Goal: Transaction & Acquisition: Download file/media

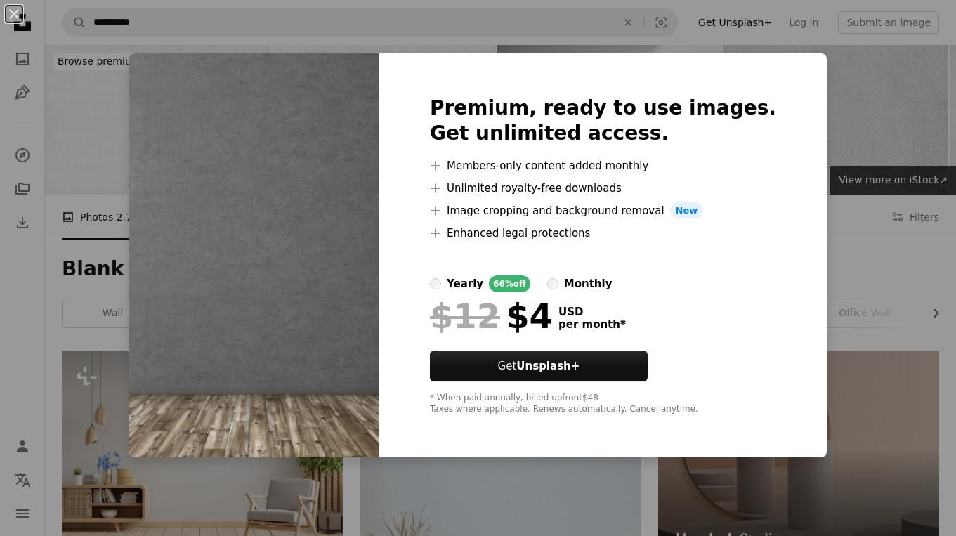
scroll to position [656, 0]
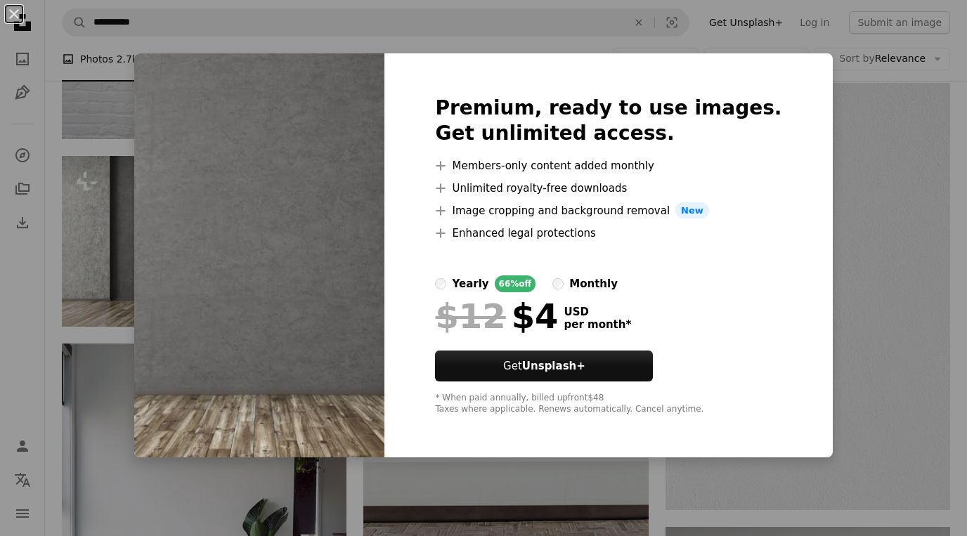
click at [831, 262] on div "An X shape Premium, ready to use images. Get unlimited access. A plus sign Memb…" at bounding box center [483, 268] width 967 height 536
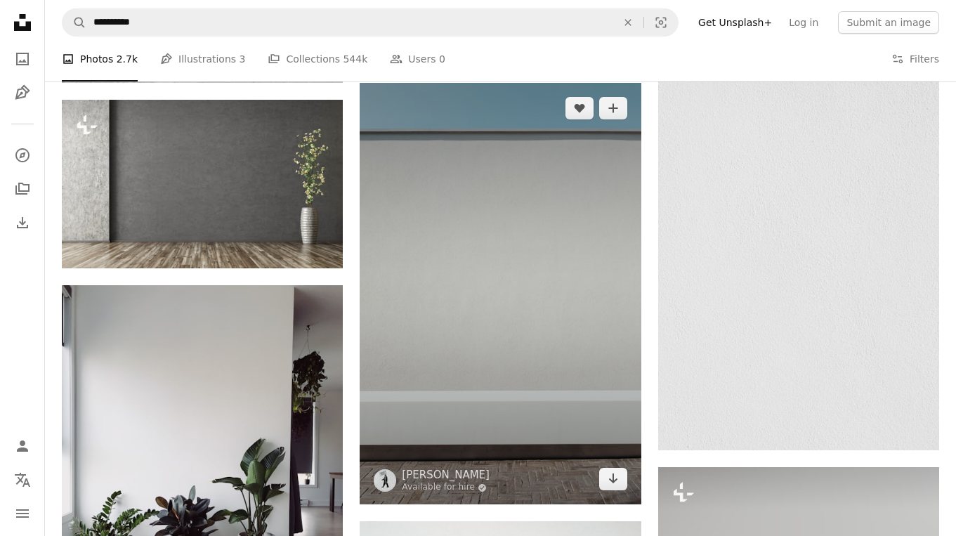
scroll to position [840, 0]
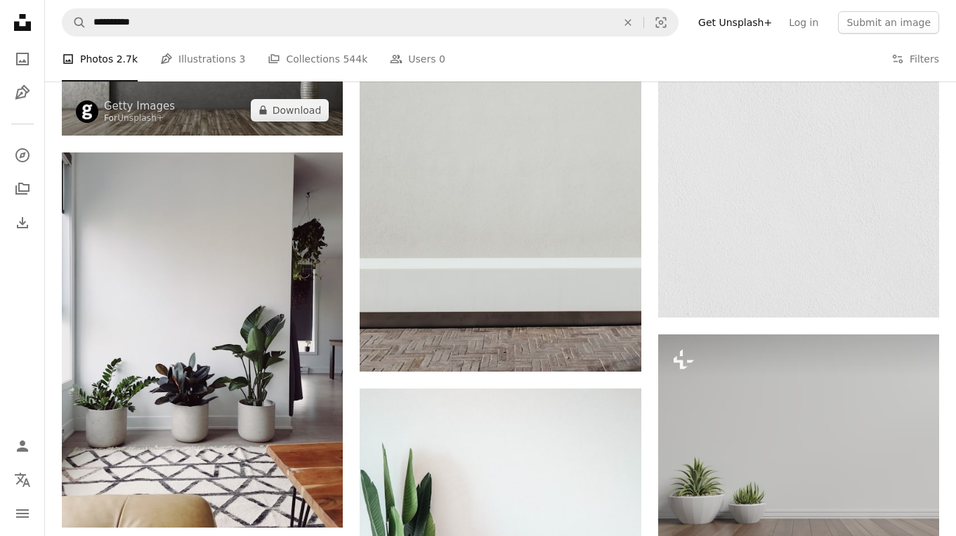
click at [280, 124] on img at bounding box center [202, 51] width 281 height 169
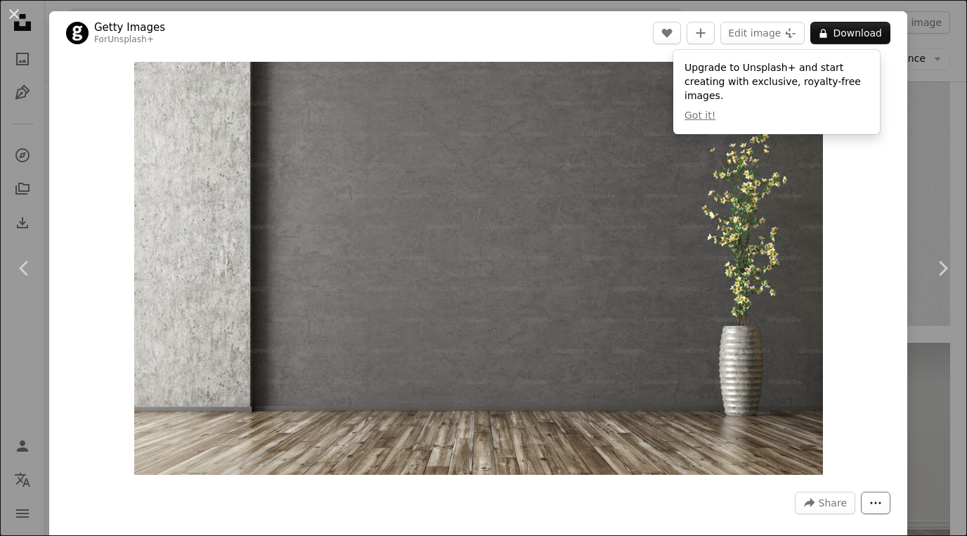
click at [869, 508] on icon "More Actions" at bounding box center [875, 503] width 13 height 13
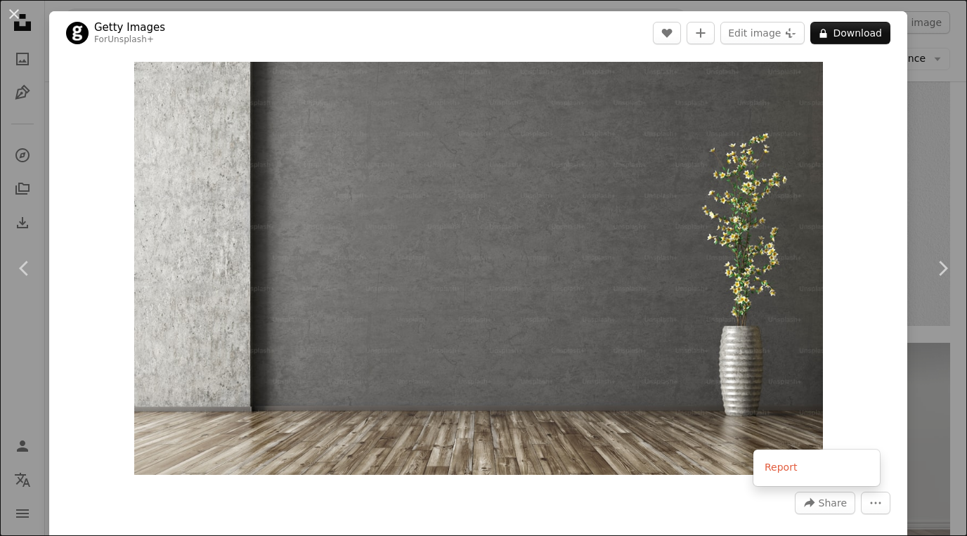
click at [689, 424] on dialog "An X shape Chevron left Chevron right Getty Images For Unsplash+ A heart A plus…" at bounding box center [483, 268] width 967 height 536
click at [15, 13] on button "An X shape" at bounding box center [14, 14] width 17 height 17
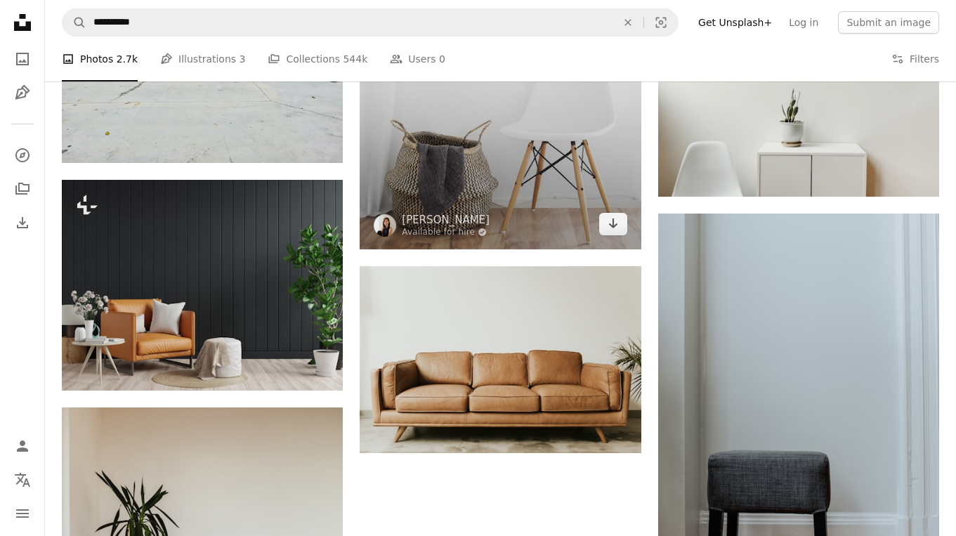
scroll to position [1839, 0]
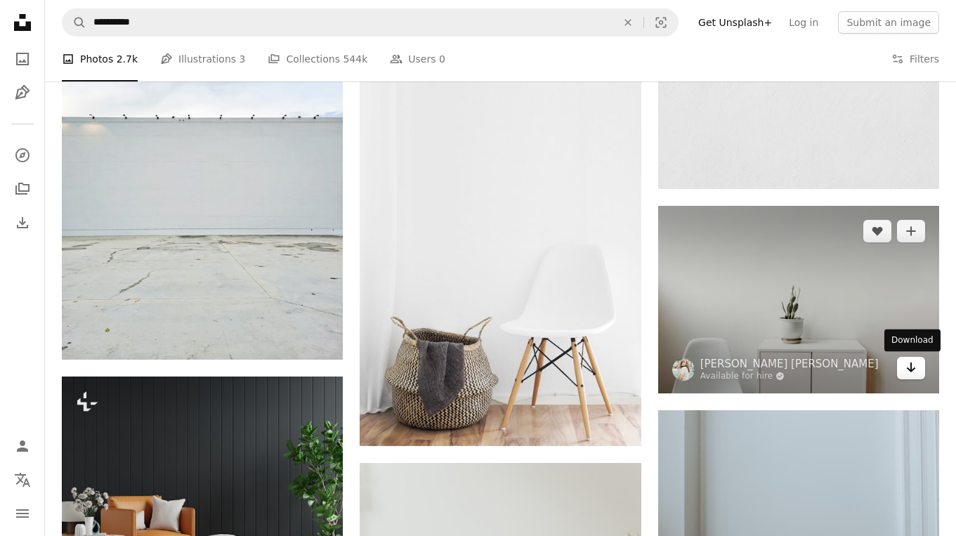
click at [916, 365] on icon "Arrow pointing down" at bounding box center [911, 367] width 11 height 17
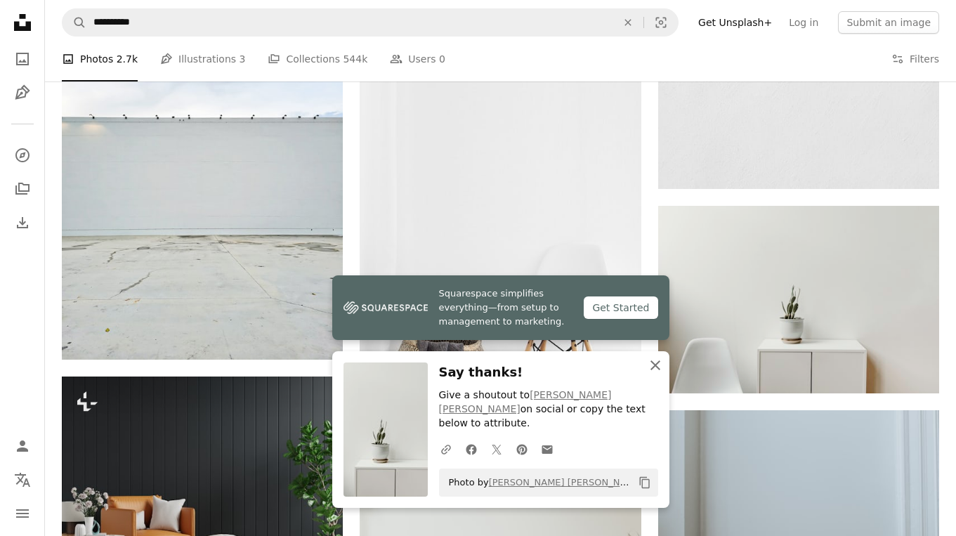
click at [651, 370] on icon "button" at bounding box center [656, 365] width 10 height 10
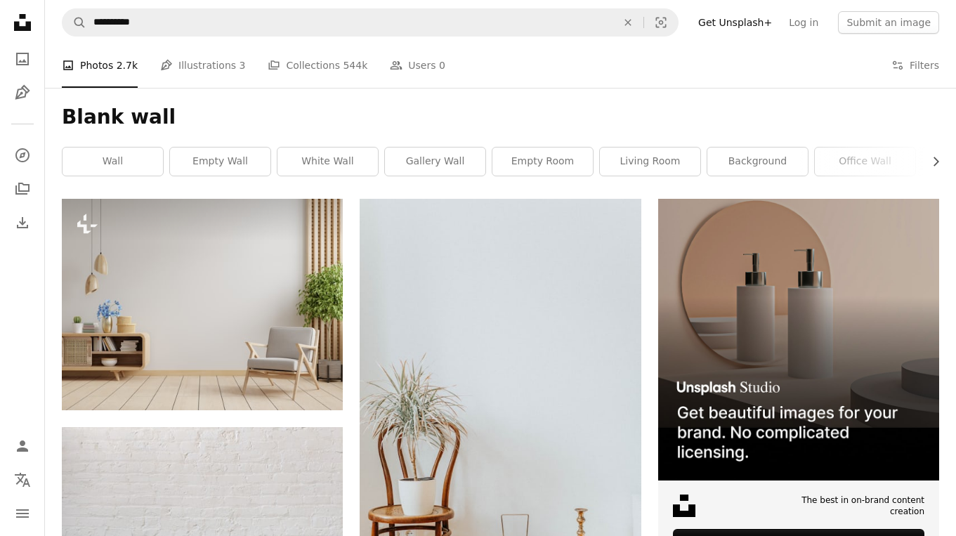
scroll to position [0, 0]
